Goal: Task Accomplishment & Management: Complete application form

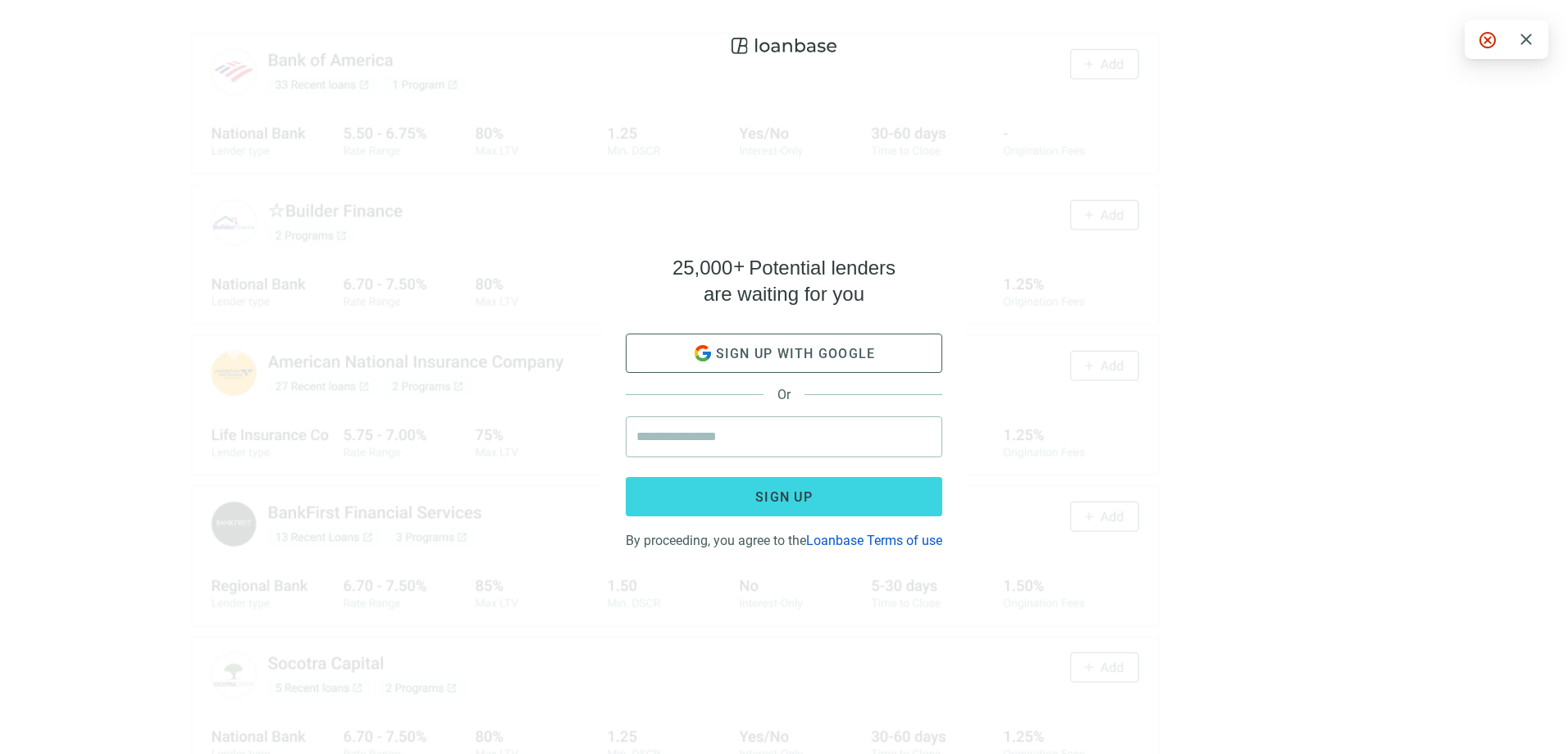
drag, startPoint x: 1196, startPoint y: 320, endPoint x: 1103, endPoint y: 399, distance: 122.0
click at [1103, 399] on div "25,000 + Potential lenders are waiting for you Sign up with google Or Sign up B…" at bounding box center [784, 377] width 1568 height 754
click at [986, 349] on div "25,000 + Potential lenders are waiting for you Sign up with google Or Sign up B…" at bounding box center [784, 377] width 1568 height 754
click at [869, 447] on input "email" at bounding box center [784, 437] width 295 height 40
type input "**********"
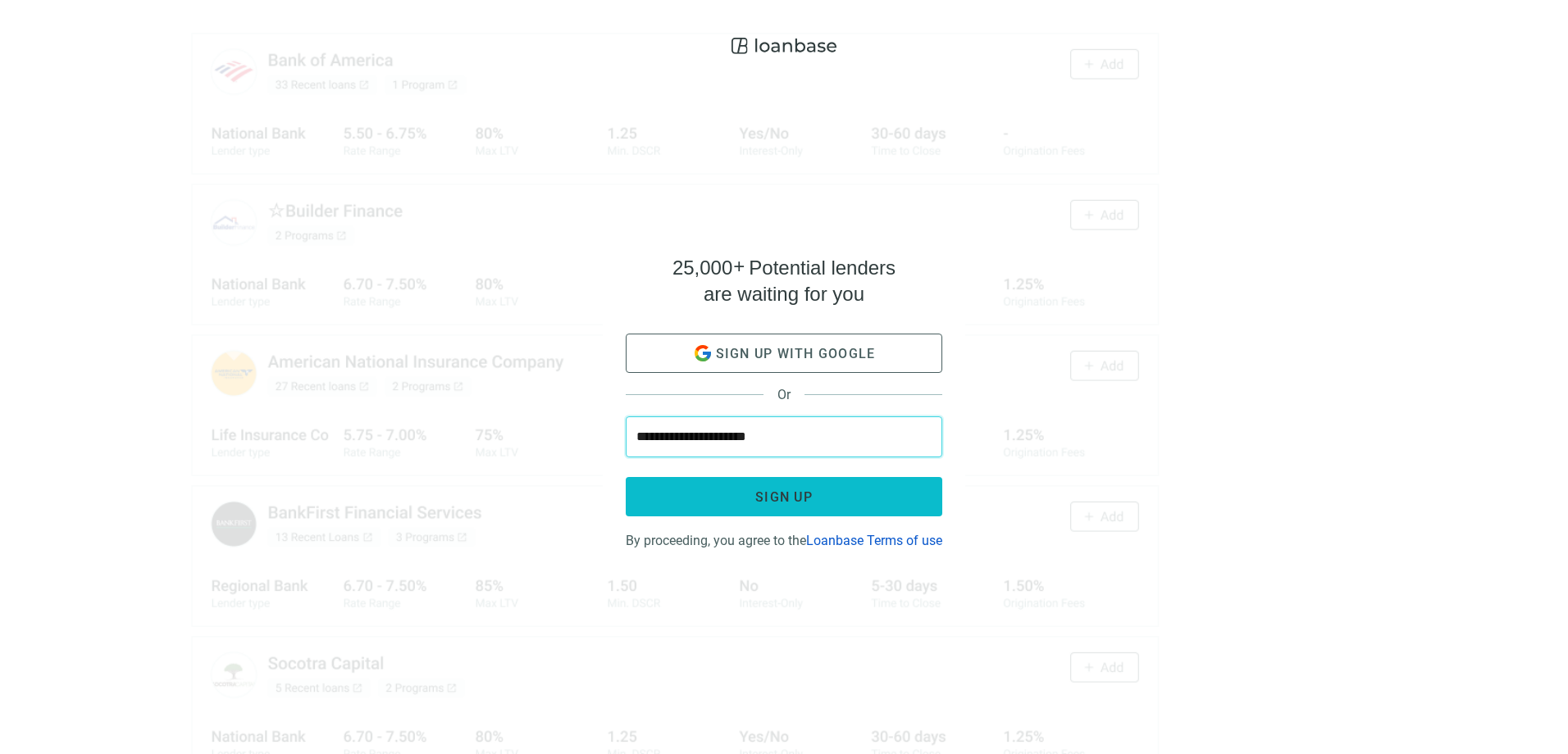
click at [799, 502] on button "Sign up" at bounding box center [784, 497] width 317 height 40
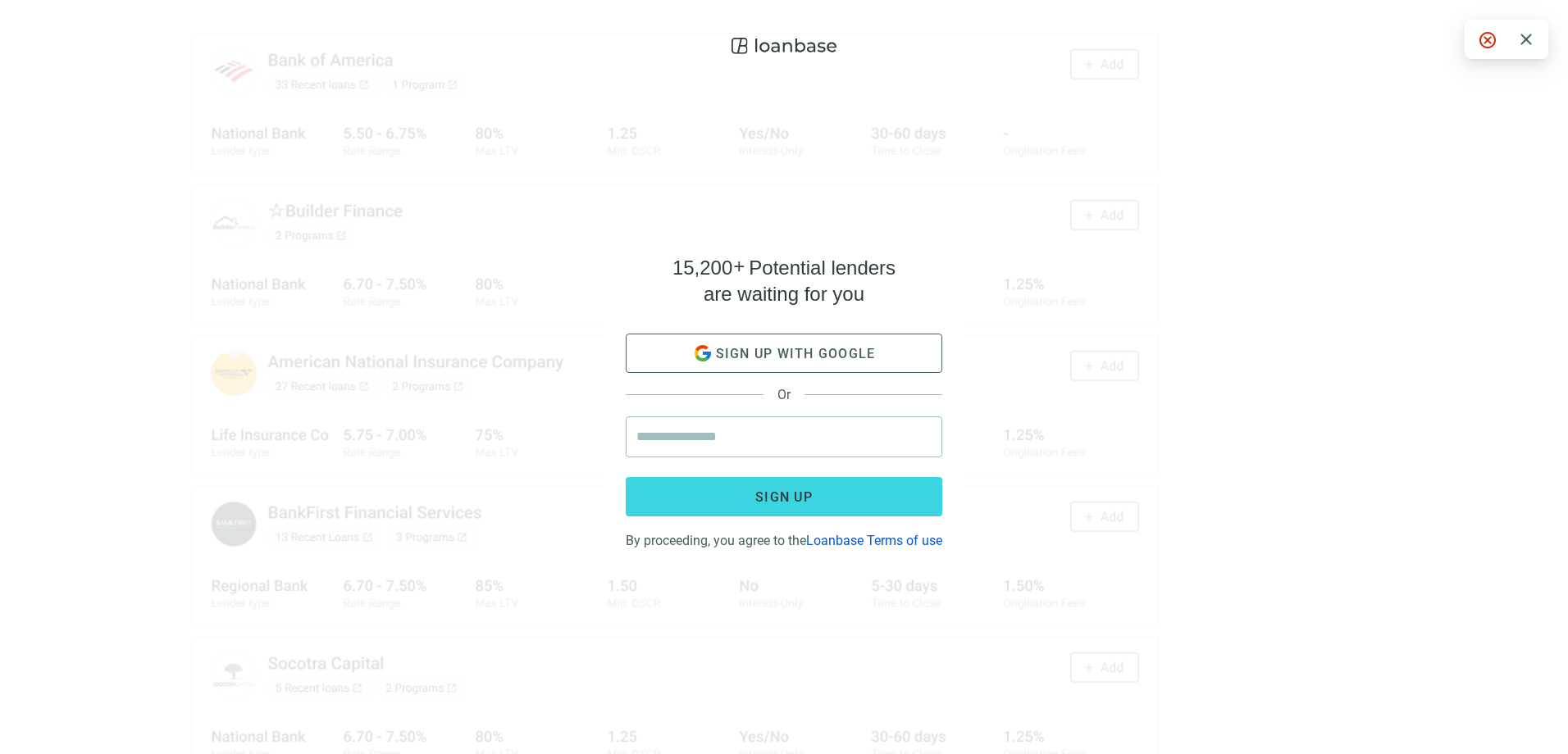
click at [1057, 235] on div "15,200 + Potential lenders are waiting for you Sign up with google Or Sign up B…" at bounding box center [784, 377] width 1568 height 754
click at [1538, 40] on div "cancel close" at bounding box center [1506, 40] width 84 height 40
click at [1528, 40] on span "close" at bounding box center [1526, 39] width 20 height 20
click at [1526, 40] on div at bounding box center [784, 46] width 1541 height 33
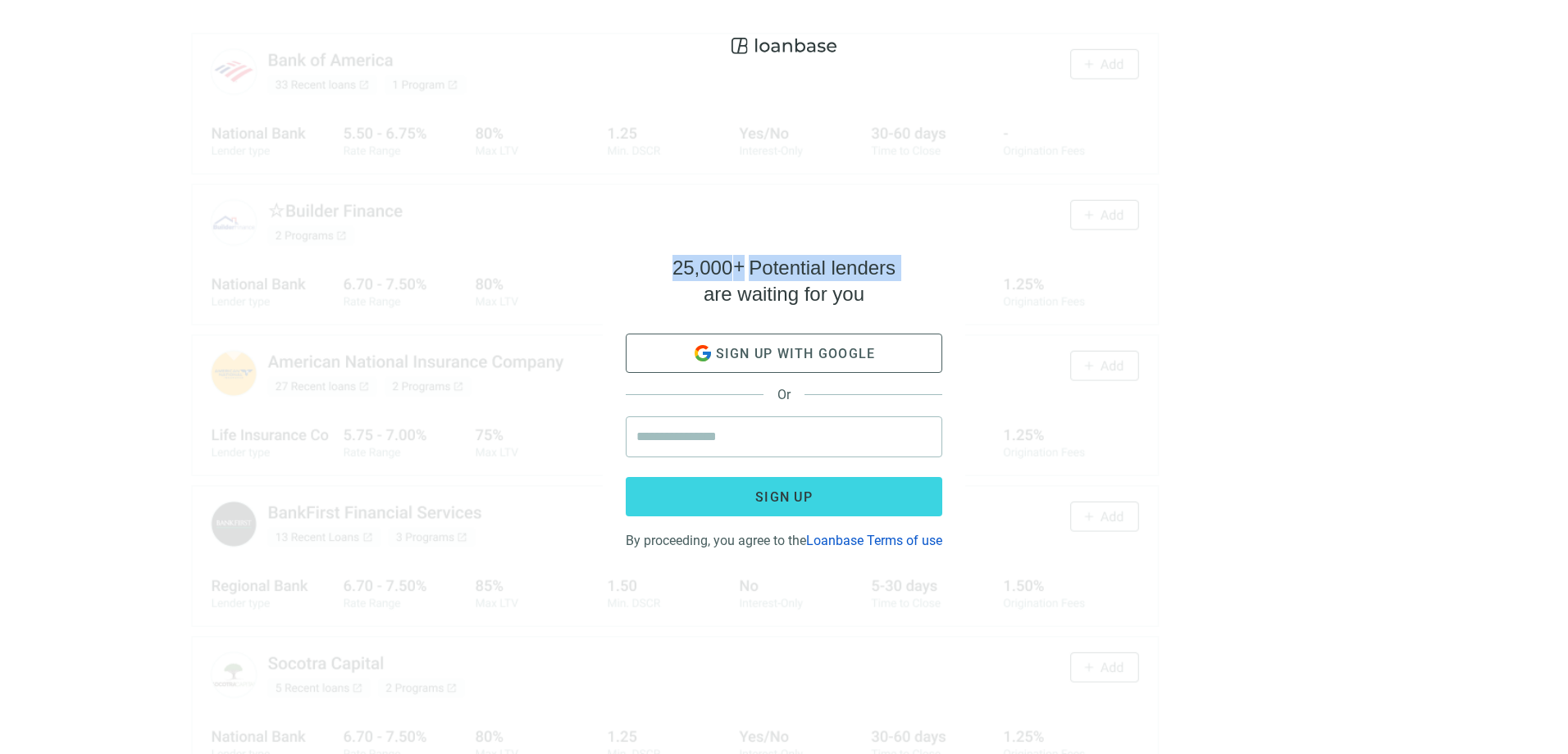
click at [1526, 40] on div at bounding box center [784, 46] width 1541 height 33
drag, startPoint x: 1526, startPoint y: 40, endPoint x: 1383, endPoint y: 336, distance: 328.7
click at [1383, 336] on div "25,000 + Potential lenders are waiting for you Sign up with google Or Sign up B…" at bounding box center [784, 377] width 1568 height 754
click at [1524, 41] on span "close" at bounding box center [1526, 39] width 20 height 20
